Goal: Find specific page/section: Find specific page/section

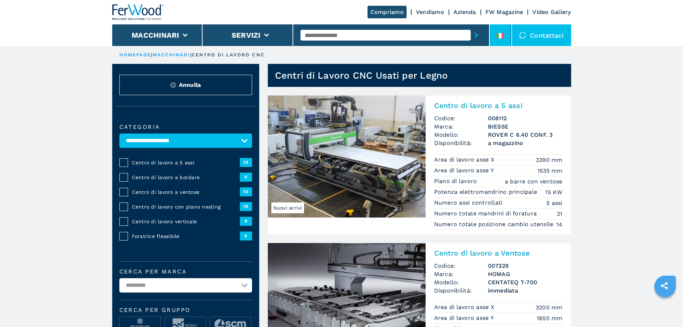
drag, startPoint x: 511, startPoint y: 35, endPoint x: 500, endPoint y: 39, distance: 11.7
click at [511, 35] on li at bounding box center [501, 35] width 22 height 22
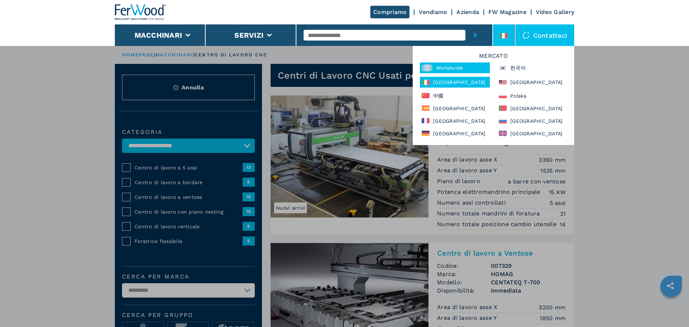
click at [459, 69] on div "Worldwide" at bounding box center [455, 67] width 70 height 11
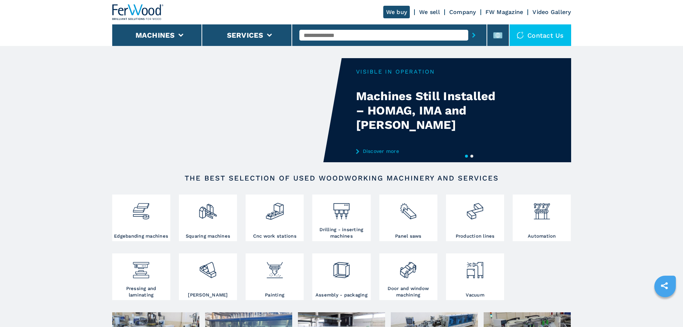
click at [184, 36] on li "Machines" at bounding box center [157, 35] width 90 height 22
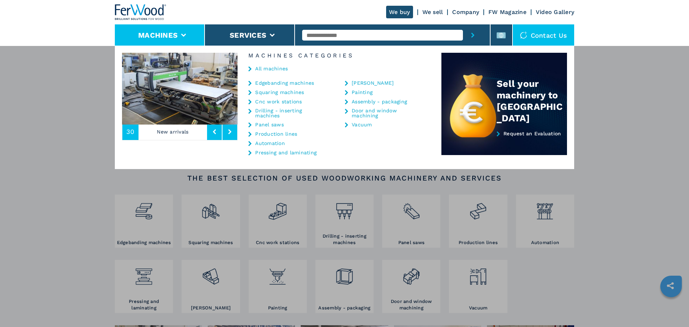
click at [270, 101] on link "Cnc work stations" at bounding box center [278, 101] width 47 height 5
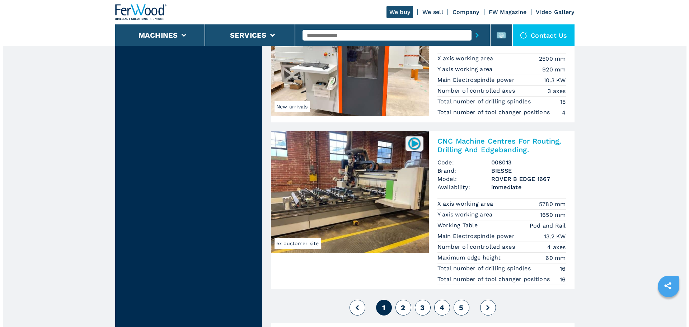
scroll to position [1937, 0]
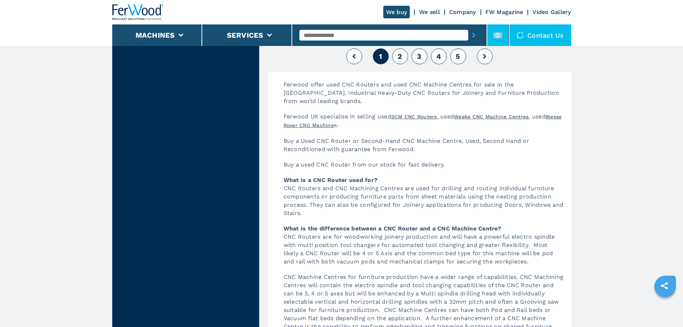
click at [490, 45] on li at bounding box center [498, 35] width 22 height 22
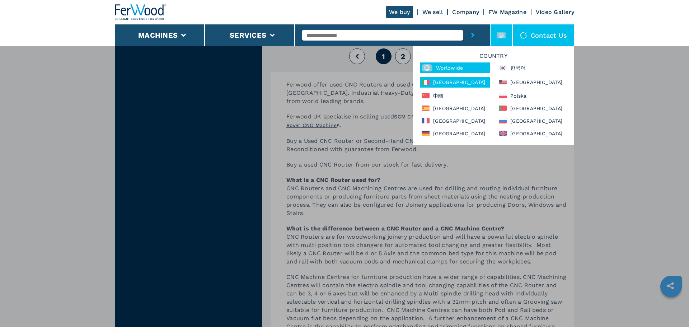
click at [459, 81] on div "[GEOGRAPHIC_DATA]" at bounding box center [455, 82] width 70 height 11
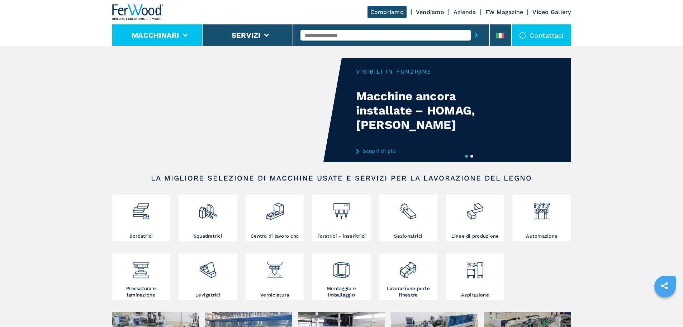
click at [152, 26] on li "Macchinari" at bounding box center [157, 35] width 91 height 22
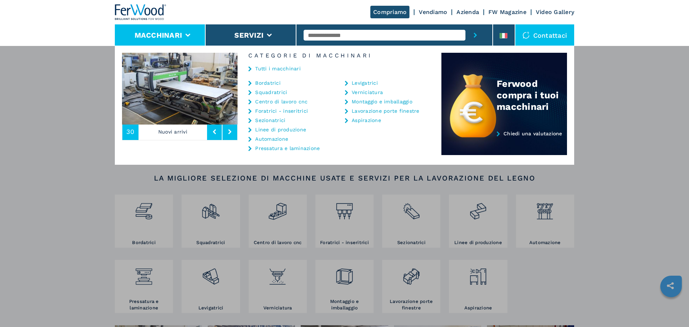
click at [271, 100] on link "Centro di lavoro cnc" at bounding box center [281, 101] width 52 height 5
click at [266, 101] on link "Centro di lavoro cnc" at bounding box center [281, 101] width 52 height 5
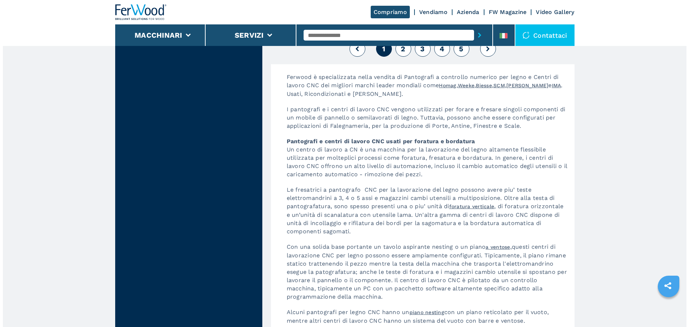
scroll to position [1874, 0]
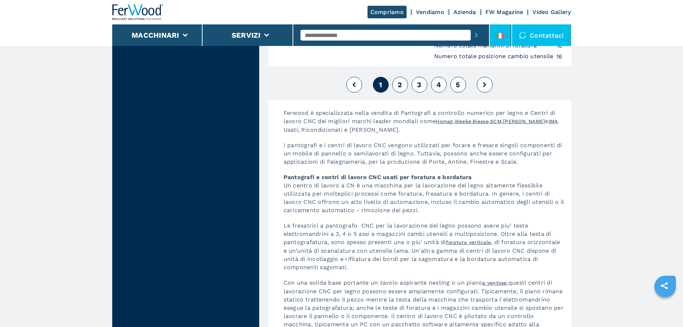
click at [511, 41] on li at bounding box center [501, 35] width 22 height 22
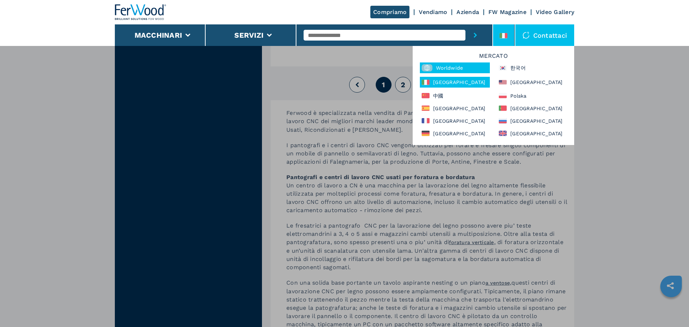
click at [477, 69] on div "Worldwide" at bounding box center [455, 67] width 70 height 11
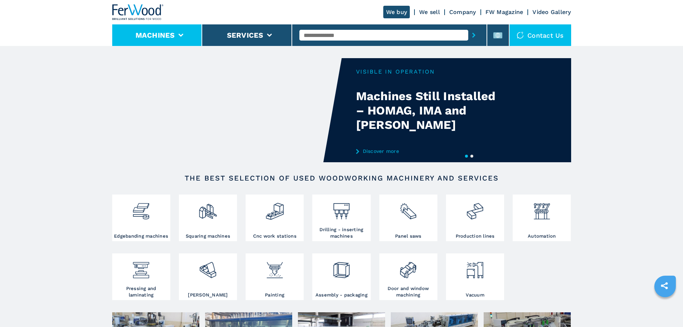
click at [178, 44] on li "Machines" at bounding box center [157, 35] width 90 height 22
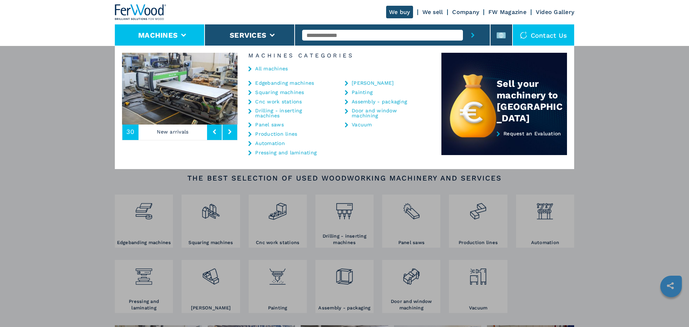
click at [268, 71] on link "All machines" at bounding box center [271, 68] width 33 height 5
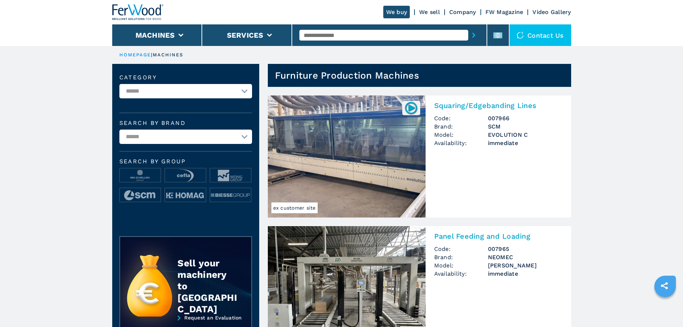
click at [163, 45] on li "Machines" at bounding box center [157, 35] width 90 height 22
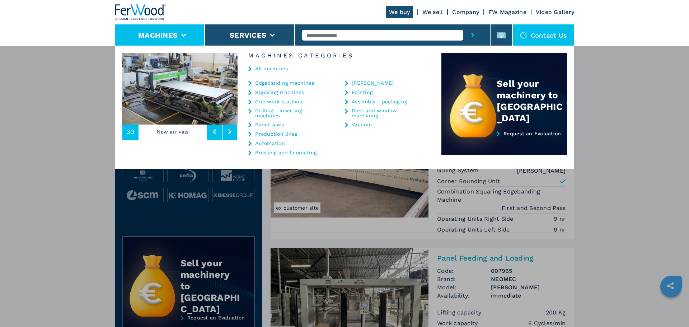
click at [282, 102] on link "Cnc work stations" at bounding box center [278, 101] width 47 height 5
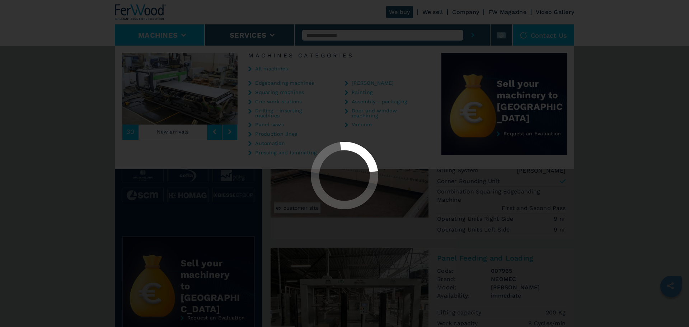
select select "**********"
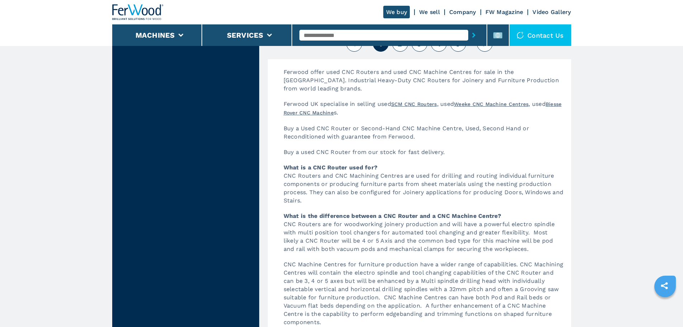
scroll to position [1937, 0]
